Goal: Task Accomplishment & Management: Use online tool/utility

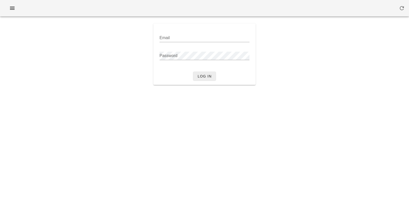
type input "[PERSON_NAME][EMAIL_ADDRESS][DOMAIN_NAME]"
click at [208, 75] on span "Log in" at bounding box center [204, 76] width 14 height 4
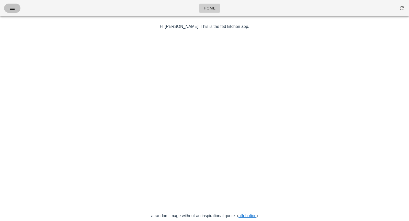
click at [15, 10] on icon "button" at bounding box center [12, 8] width 6 height 6
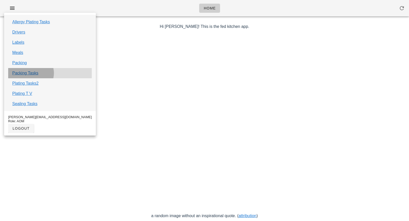
click at [38, 70] on div "Packing Tasks" at bounding box center [50, 73] width 84 height 10
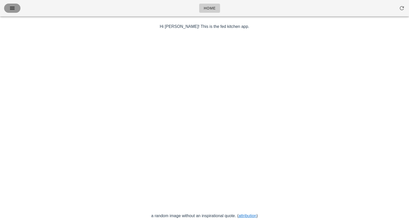
click at [13, 13] on button "button" at bounding box center [12, 8] width 16 height 9
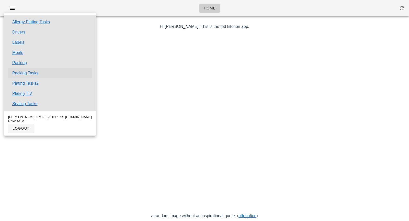
click at [30, 74] on link "Packing Tasks" at bounding box center [25, 73] width 26 height 6
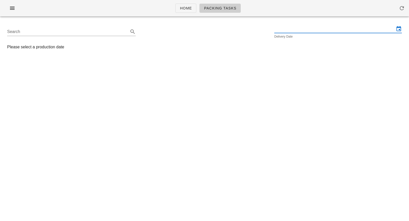
click at [290, 32] on input "text" at bounding box center [334, 29] width 120 height 8
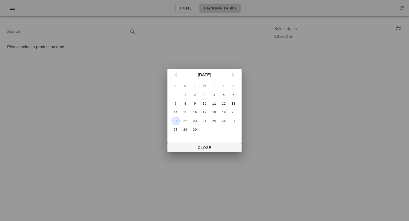
click at [175, 122] on div "21" at bounding box center [176, 121] width 8 height 4
click at [200, 148] on span "Close" at bounding box center [205, 147] width 66 height 4
type input "[DATE]"
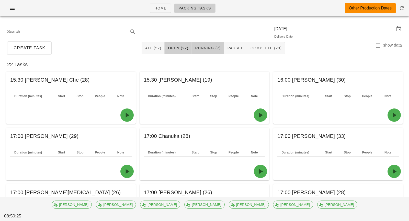
click at [214, 50] on span "Running (7)" at bounding box center [208, 48] width 26 height 4
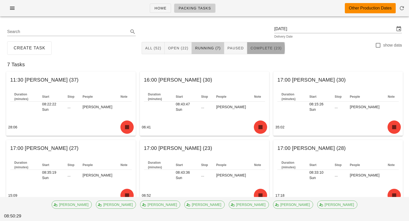
click at [268, 48] on span "Complete (23)" at bounding box center [265, 48] width 31 height 4
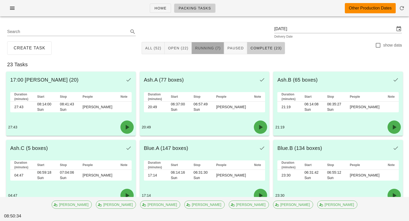
click at [203, 49] on span "Running (7)" at bounding box center [208, 48] width 26 height 4
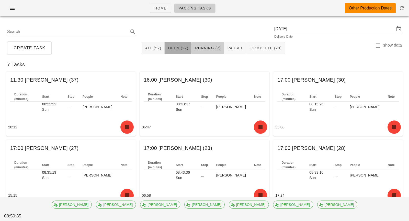
click at [184, 47] on span "Open (22)" at bounding box center [178, 48] width 21 height 4
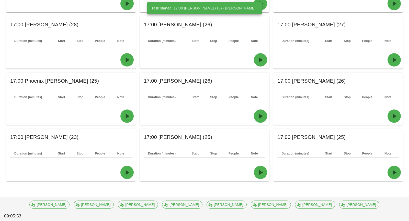
scroll to position [280, 0]
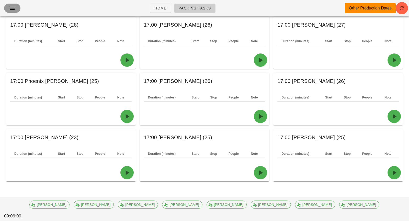
click at [15, 8] on icon "button" at bounding box center [12, 8] width 6 height 6
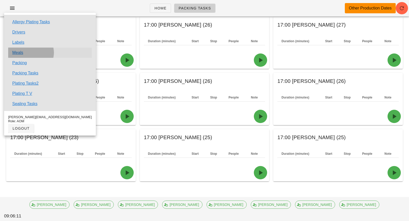
click at [19, 54] on link "Meals" at bounding box center [17, 53] width 11 height 6
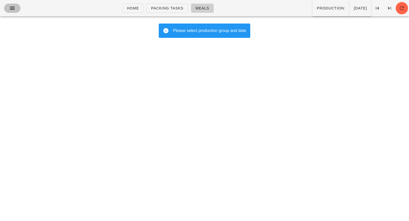
click at [14, 9] on icon "button" at bounding box center [12, 8] width 6 height 6
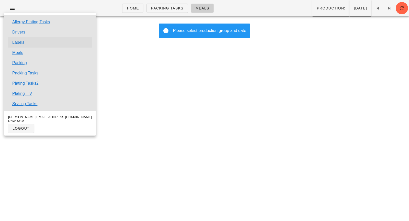
click at [21, 42] on link "Labels" at bounding box center [18, 42] width 12 height 6
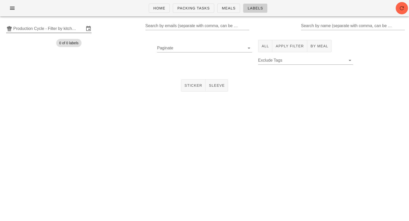
click at [70, 29] on input "Production Cycle - Filter by kitchen production schedules" at bounding box center [48, 29] width 71 height 8
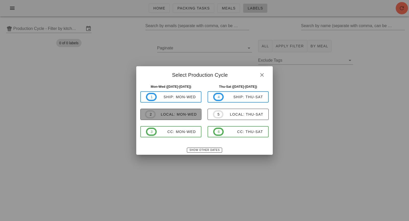
click at [161, 110] on span "2 local: Mon-Wed" at bounding box center [171, 114] width 52 height 8
type input "local: Mon-Wed ([DATE]-[DATE])"
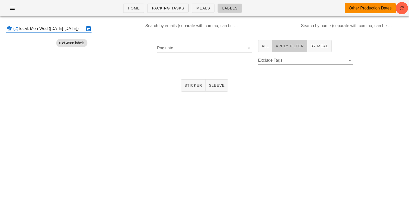
click at [291, 44] on span "Apply Filter" at bounding box center [289, 46] width 28 height 4
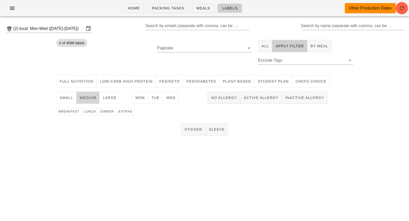
click at [91, 97] on span "medium" at bounding box center [88, 98] width 17 height 4
click at [140, 97] on span "Mon" at bounding box center [140, 98] width 10 height 4
click at [92, 112] on span "lunch" at bounding box center [90, 112] width 12 height 4
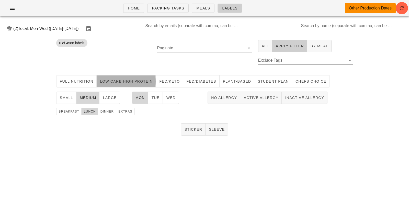
click at [135, 84] on button "Low Carb High Protein" at bounding box center [126, 81] width 59 height 12
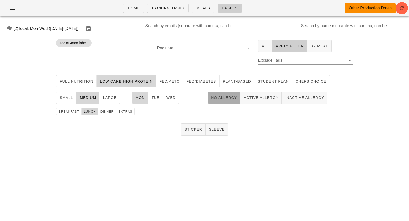
click at [220, 99] on span "No Allergy" at bounding box center [224, 98] width 26 height 4
click at [193, 129] on span "Sticker" at bounding box center [193, 129] width 18 height 4
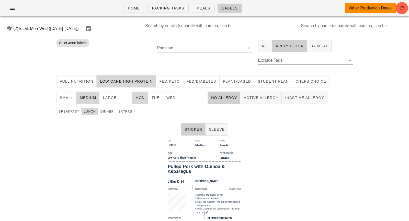
click at [309, 22] on div "Search by name (separate with comma, can be partial)" at bounding box center [352, 26] width 103 height 8
drag, startPoint x: 315, startPoint y: 28, endPoint x: 294, endPoint y: 28, distance: 21.2
click at [294, 28] on div "(2) local: Mon-Wed ([DATE]-[DATE]) Search by emails (separate with comma, can b…" at bounding box center [204, 28] width 409 height 16
click at [309, 26] on input "andre" at bounding box center [347, 26] width 101 height 8
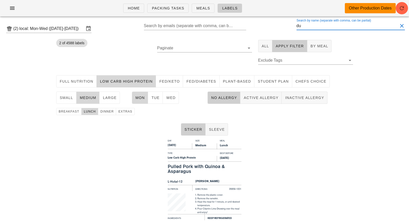
type input "du"
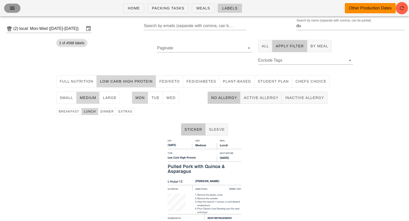
click at [11, 8] on icon "button" at bounding box center [12, 8] width 6 height 6
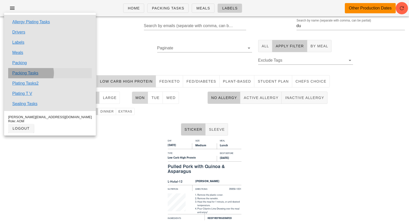
click at [36, 74] on link "Packing Tasks" at bounding box center [25, 73] width 26 height 6
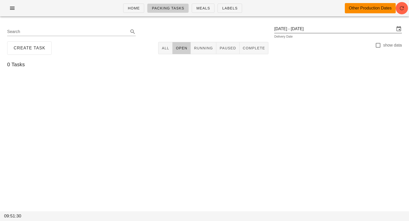
click at [296, 31] on input "[DATE] - [DATE]" at bounding box center [334, 29] width 120 height 8
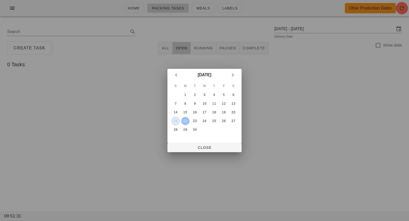
click at [177, 121] on div "21" at bounding box center [176, 121] width 8 height 4
click at [195, 147] on span "Close" at bounding box center [205, 147] width 66 height 4
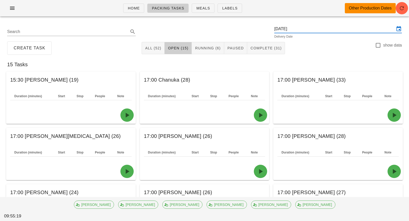
click at [332, 31] on input "[DATE]" at bounding box center [334, 29] width 120 height 8
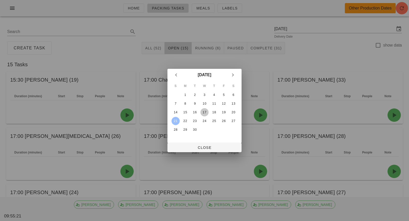
click at [204, 112] on div "17" at bounding box center [204, 112] width 8 height 4
click at [207, 143] on button "Close" at bounding box center [204, 147] width 74 height 9
type input "[DATE]"
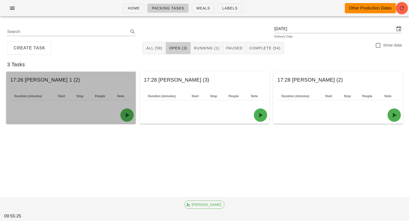
click at [120, 118] on div at bounding box center [71, 114] width 130 height 17
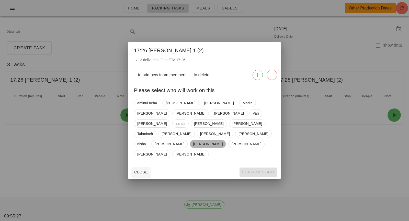
click at [223, 140] on span "[PERSON_NAME]" at bounding box center [208, 144] width 30 height 8
click at [251, 170] on span "Confirm Start" at bounding box center [258, 172] width 33 height 4
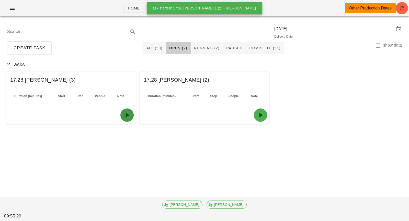
click at [129, 110] on button "button" at bounding box center [126, 114] width 13 height 13
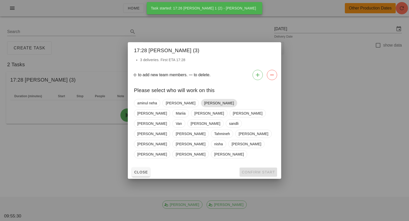
click at [204, 107] on span "[PERSON_NAME]" at bounding box center [219, 103] width 30 height 8
click at [245, 167] on button "Confirm Start" at bounding box center [259, 171] width 38 height 9
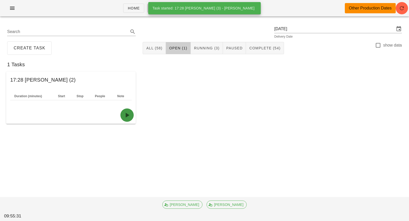
click at [126, 114] on icon "button" at bounding box center [127, 115] width 8 height 8
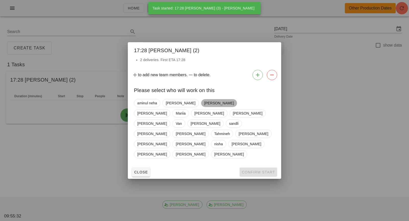
click at [204, 107] on span "[PERSON_NAME]" at bounding box center [219, 103] width 30 height 8
click at [247, 170] on span "Confirm Start" at bounding box center [258, 172] width 33 height 4
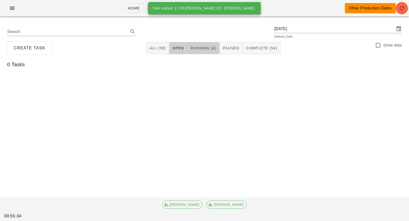
click at [207, 50] on span "Running (4)" at bounding box center [203, 48] width 26 height 4
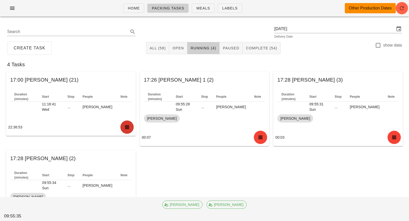
click at [128, 123] on icon "button" at bounding box center [127, 127] width 8 height 8
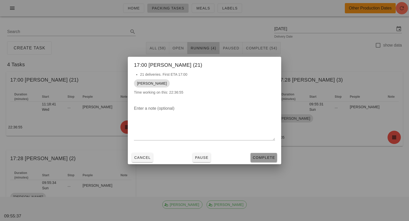
click at [256, 158] on span "Complete" at bounding box center [264, 157] width 22 height 4
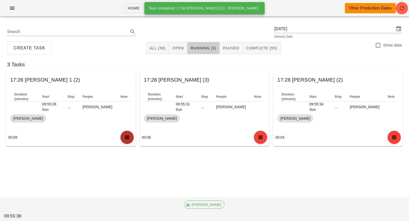
click at [125, 138] on icon "button" at bounding box center [127, 137] width 8 height 8
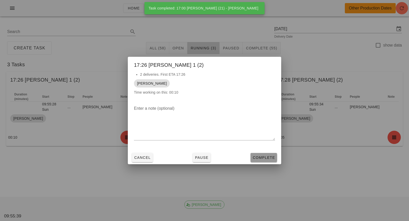
click at [257, 156] on span "Complete" at bounding box center [264, 157] width 22 height 4
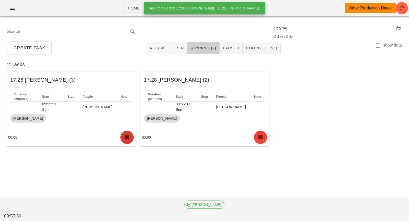
click at [128, 137] on icon "button" at bounding box center [127, 137] width 8 height 8
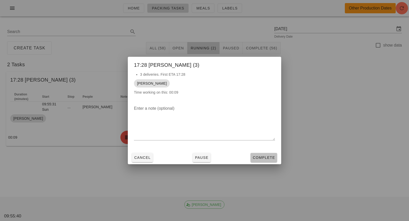
click at [257, 156] on span "Complete" at bounding box center [264, 157] width 22 height 4
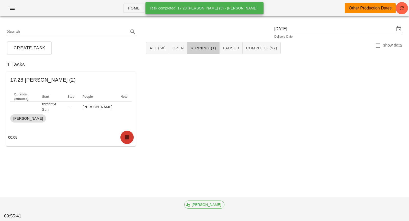
click at [129, 141] on button "button" at bounding box center [126, 137] width 13 height 13
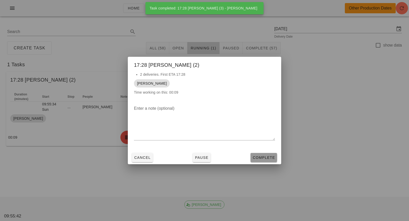
click at [254, 156] on span "Complete" at bounding box center [264, 157] width 22 height 4
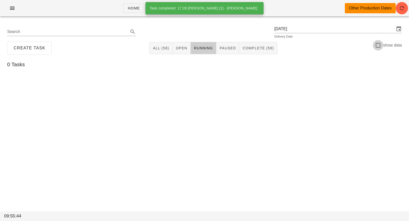
click at [378, 47] on div at bounding box center [378, 45] width 9 height 9
checkbox input "true"
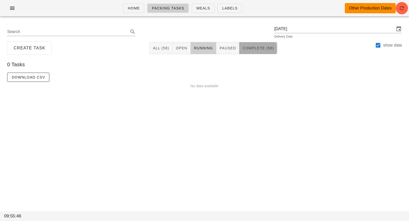
click at [251, 53] on button "Complete (58)" at bounding box center [258, 48] width 38 height 12
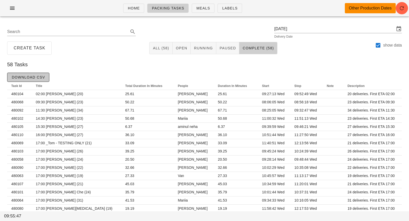
click at [39, 77] on span "Download CSV" at bounding box center [28, 77] width 33 height 4
